Goal: Check status

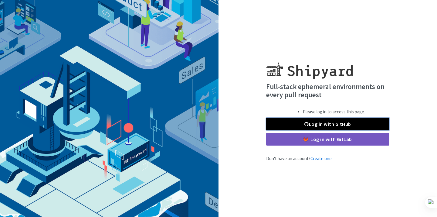
click at [315, 124] on link "Log in with GitHub" at bounding box center [327, 123] width 123 height 13
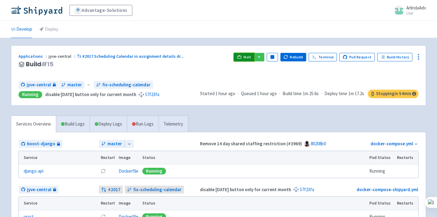
click at [242, 57] on icon at bounding box center [239, 57] width 5 height 5
